Goal: Book appointment/travel/reservation

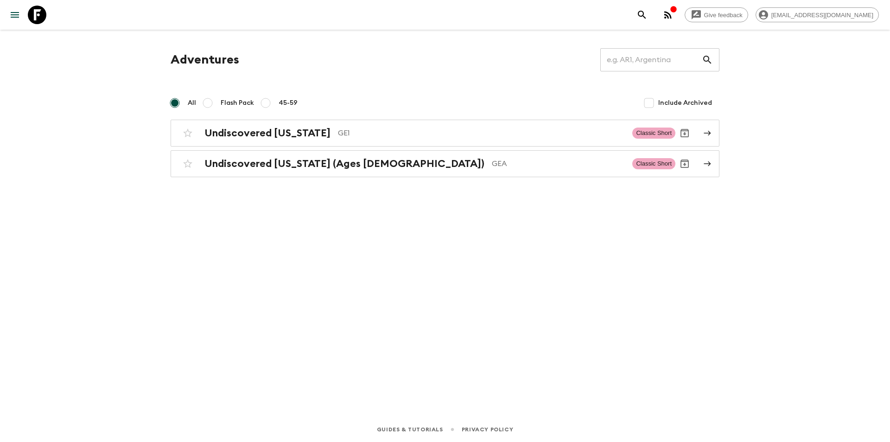
drag, startPoint x: 255, startPoint y: 129, endPoint x: 228, endPoint y: 250, distance: 123.9
click at [255, 129] on h2 "Undiscovered [US_STATE]" at bounding box center [267, 133] width 126 height 12
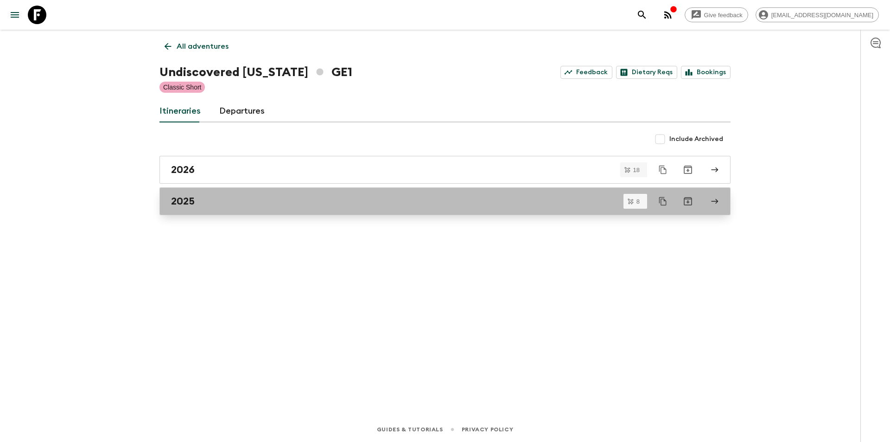
click at [186, 207] on h2 "2025" at bounding box center [183, 201] width 24 height 12
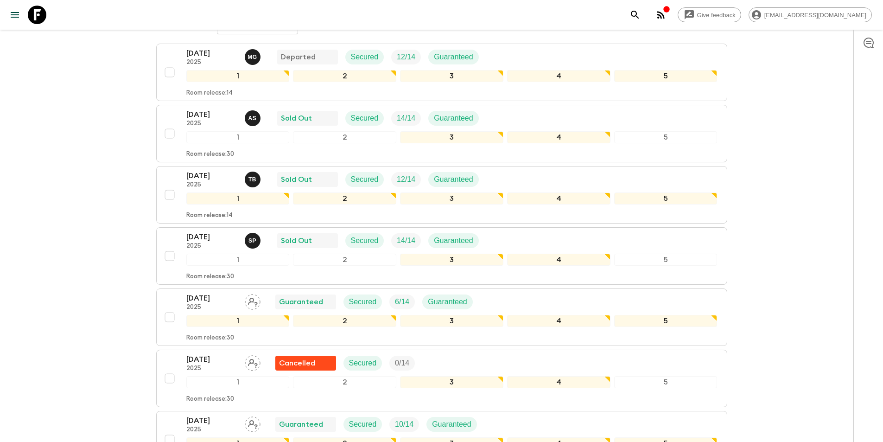
scroll to position [139, 0]
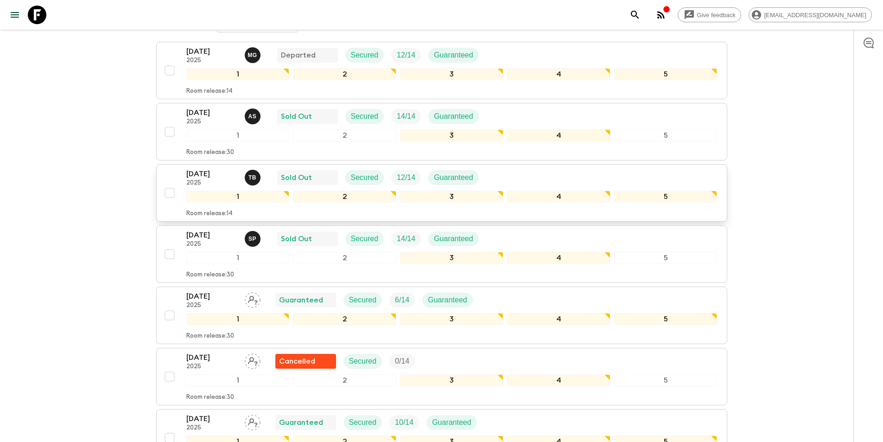
click at [210, 169] on p "[DATE]" at bounding box center [211, 173] width 51 height 11
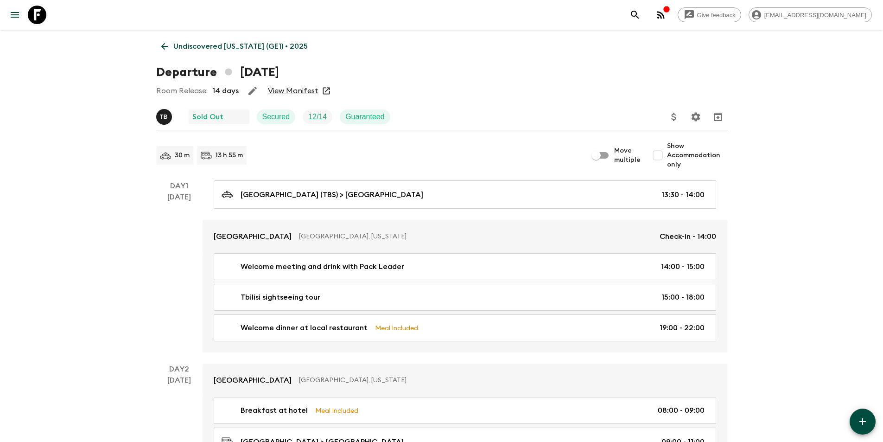
click at [288, 90] on link "View Manifest" at bounding box center [293, 90] width 51 height 9
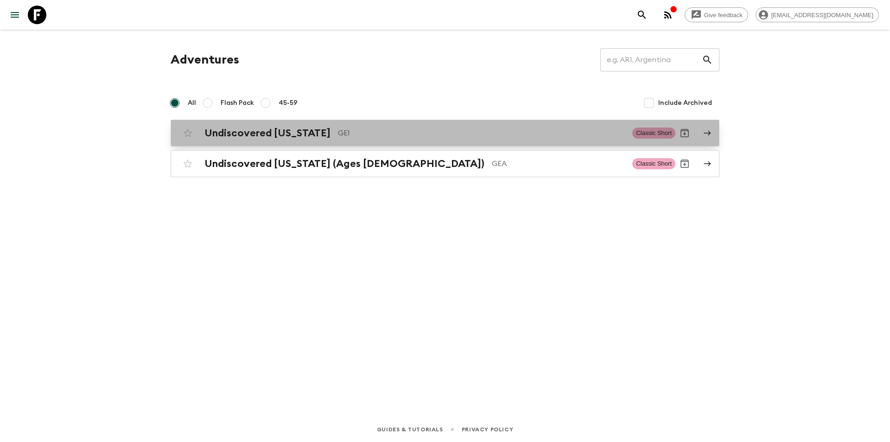
click at [233, 132] on h2 "Undiscovered [US_STATE]" at bounding box center [267, 133] width 126 height 12
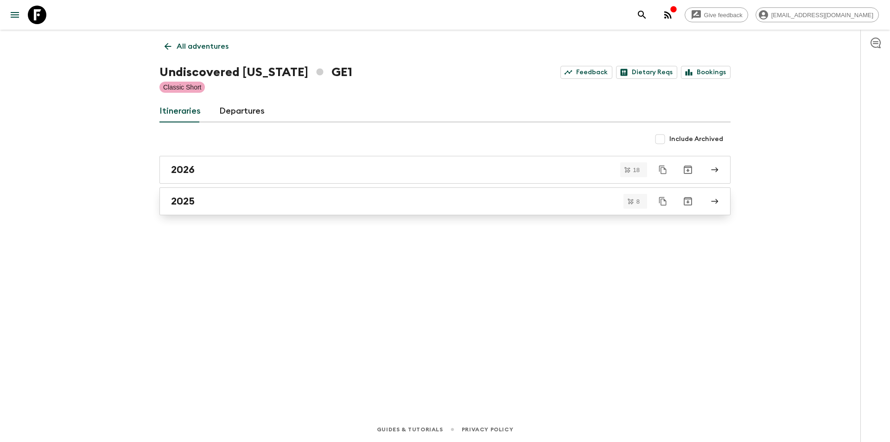
click at [205, 200] on div "2025" at bounding box center [436, 201] width 530 height 12
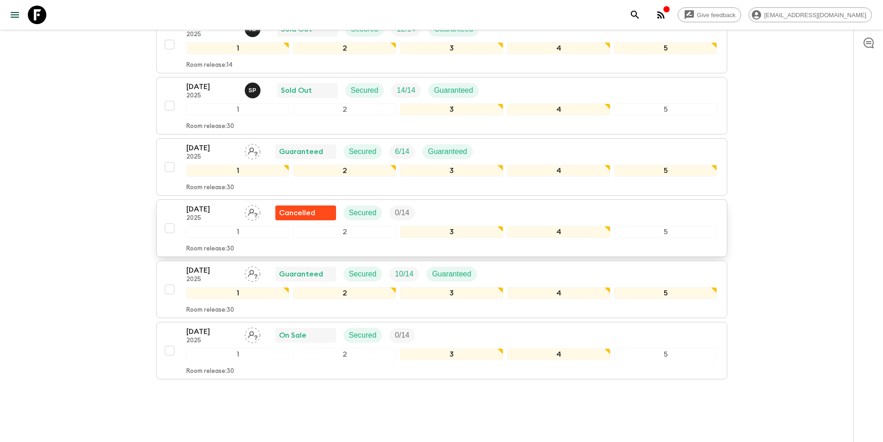
scroll to position [309, 0]
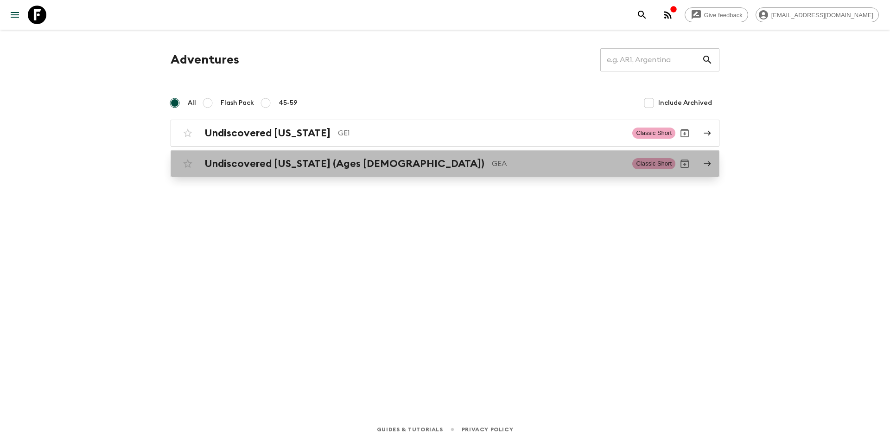
click at [248, 163] on h2 "Undiscovered [US_STATE] (Ages [DEMOGRAPHIC_DATA])" at bounding box center [344, 164] width 280 height 12
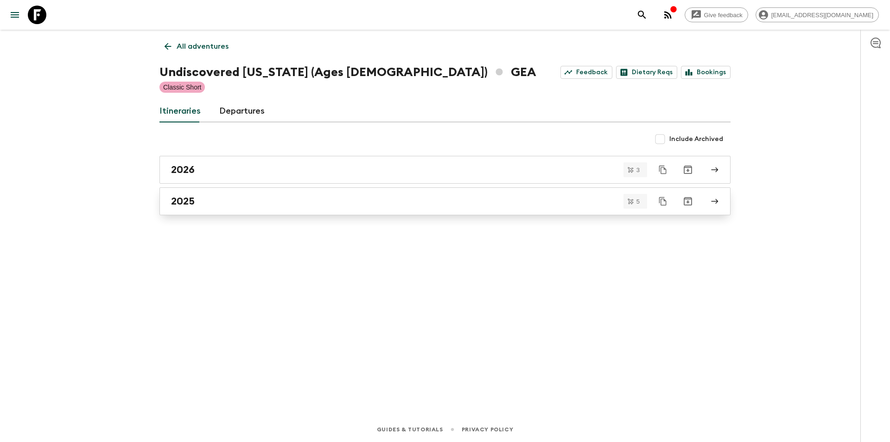
click at [188, 200] on h2 "2025" at bounding box center [183, 201] width 24 height 12
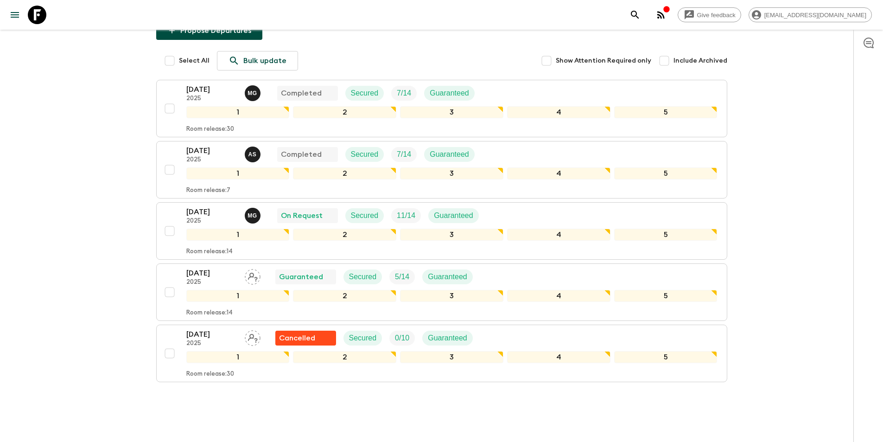
scroll to position [126, 0]
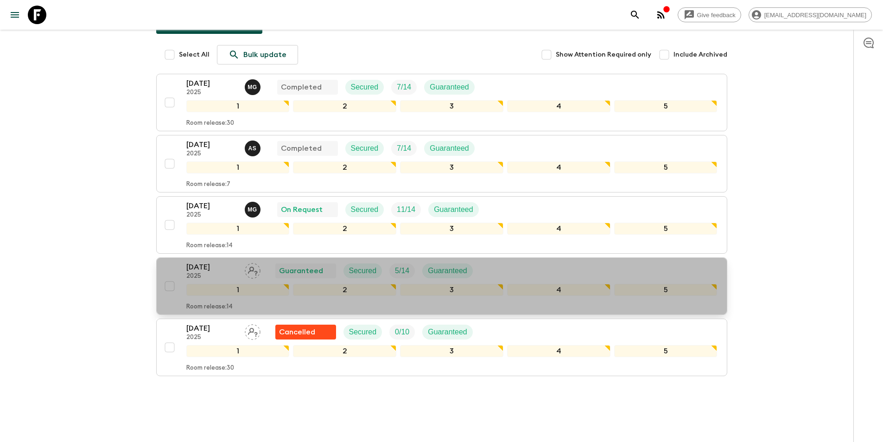
click at [199, 261] on p "[DATE]" at bounding box center [211, 266] width 51 height 11
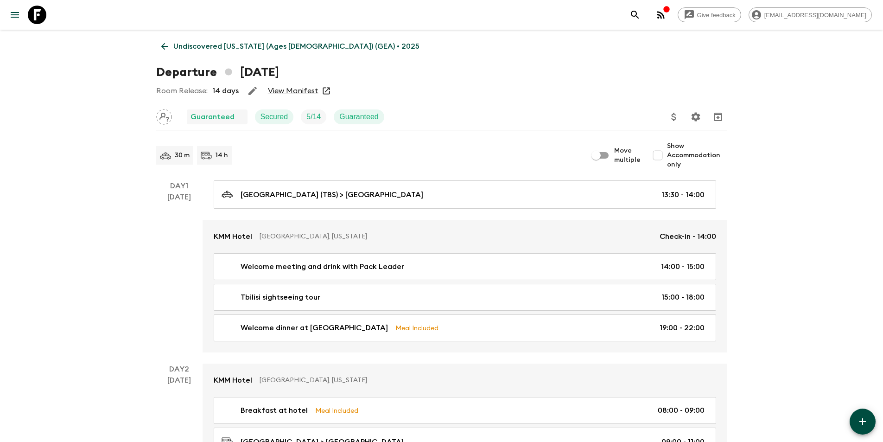
click at [685, 153] on span "Show Accommodation only" at bounding box center [697, 155] width 60 height 28
click at [667, 153] on input "Show Accommodation only" at bounding box center [658, 155] width 19 height 19
checkbox input "true"
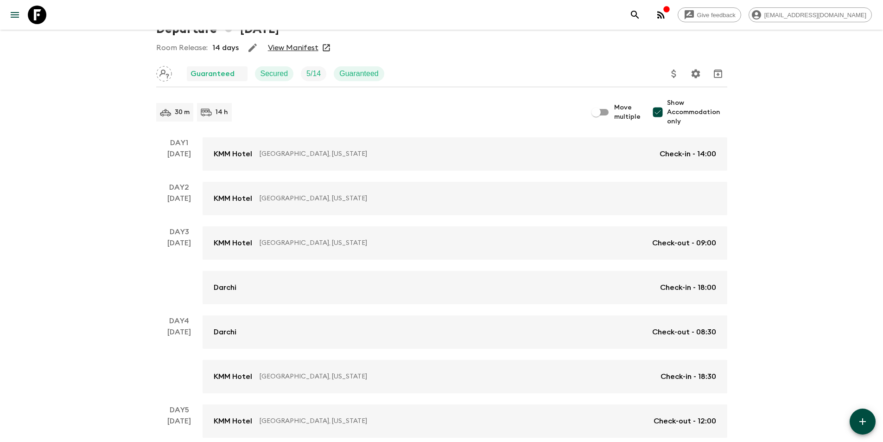
scroll to position [90, 0]
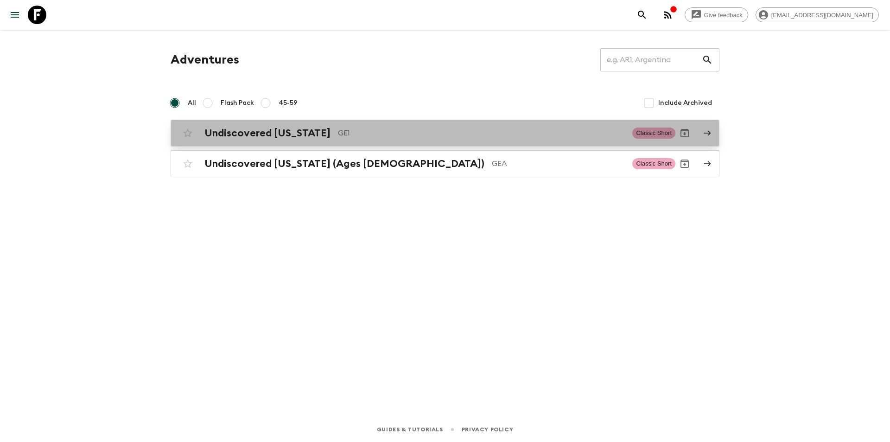
click at [217, 132] on h2 "Undiscovered [US_STATE]" at bounding box center [267, 133] width 126 height 12
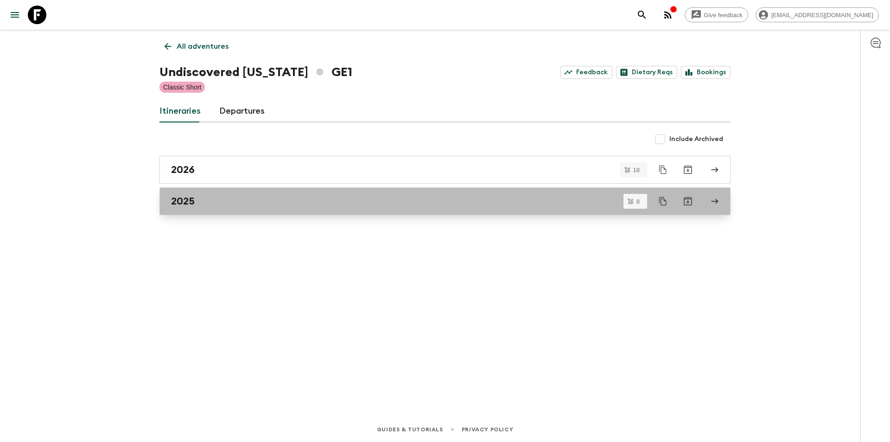
click at [205, 204] on div "2025" at bounding box center [436, 201] width 530 height 12
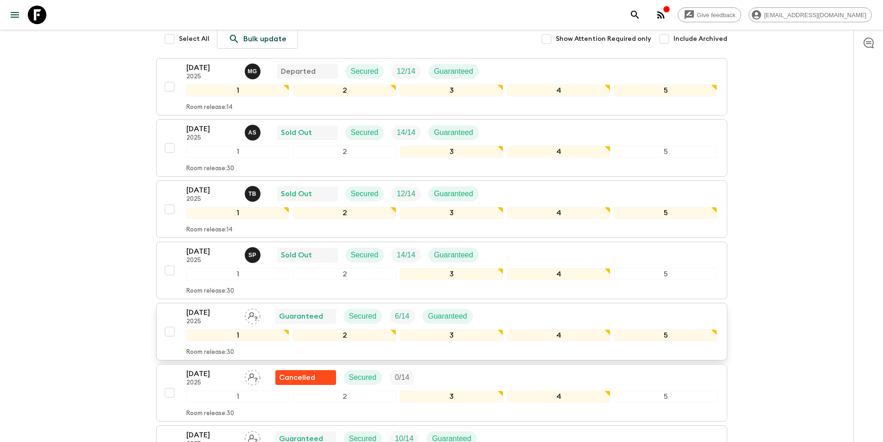
scroll to position [139, 0]
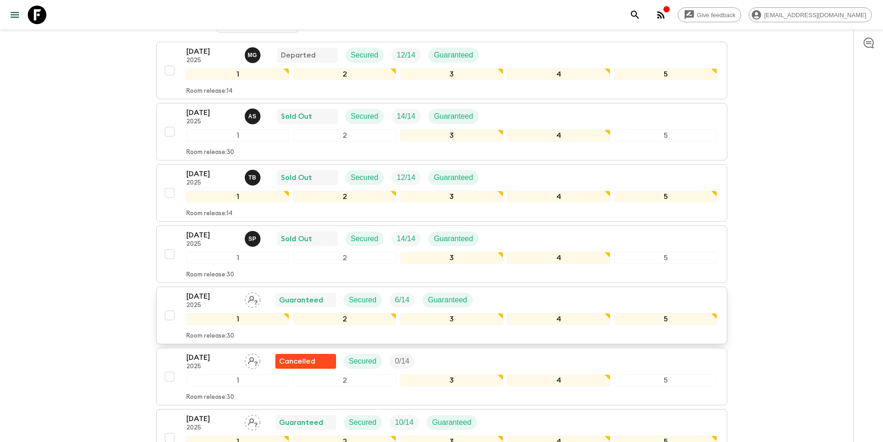
click at [204, 295] on p "[DATE]" at bounding box center [211, 296] width 51 height 11
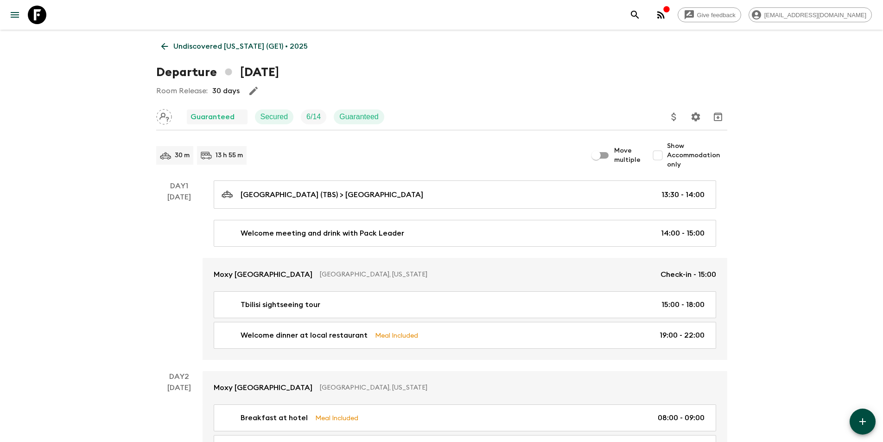
click at [674, 159] on span "Show Accommodation only" at bounding box center [697, 155] width 60 height 28
click at [667, 159] on input "Show Accommodation only" at bounding box center [658, 155] width 19 height 19
checkbox input "true"
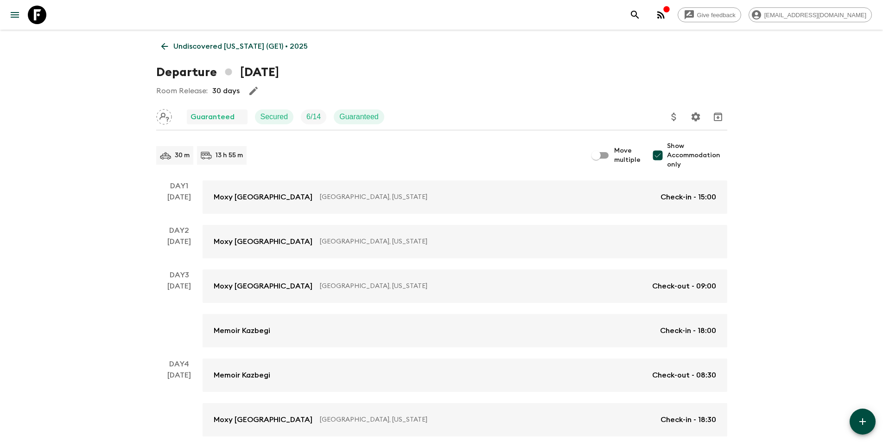
click at [160, 44] on icon at bounding box center [164, 46] width 10 height 10
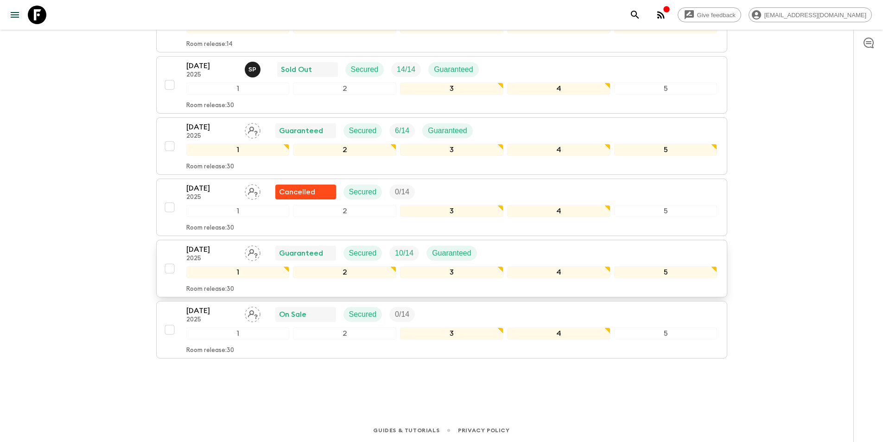
scroll to position [309, 0]
click at [214, 248] on p "[DATE]" at bounding box center [211, 248] width 51 height 11
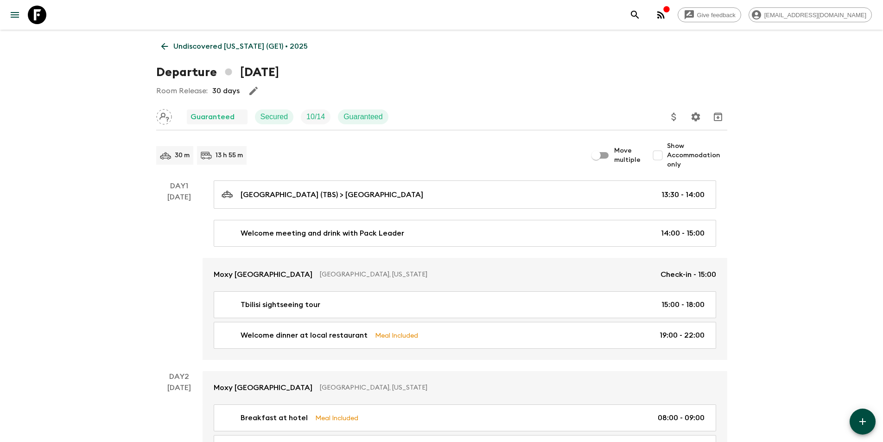
click at [670, 152] on span "Show Accommodation only" at bounding box center [697, 155] width 60 height 28
click at [667, 152] on input "Show Accommodation only" at bounding box center [658, 155] width 19 height 19
checkbox input "true"
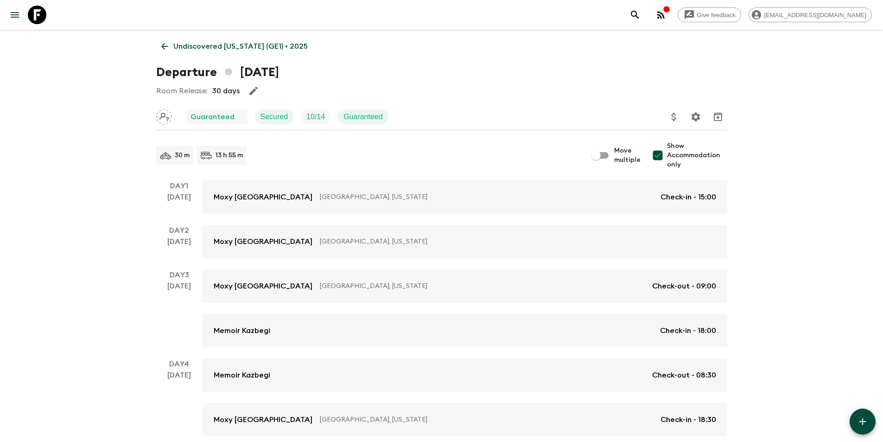
click at [182, 48] on p "Undiscovered [US_STATE] (GE1) • 2025" at bounding box center [240, 46] width 134 height 11
